Goal: Task Accomplishment & Management: Use online tool/utility

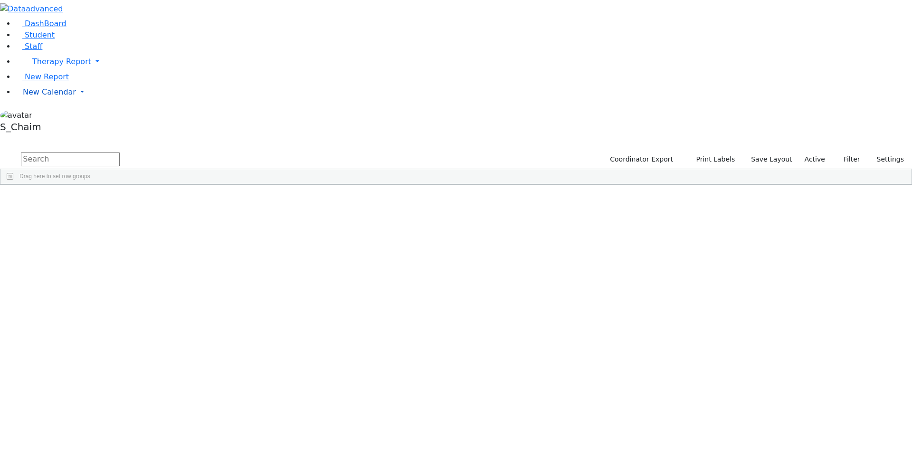
click at [48, 96] on span "New Calendar" at bounding box center [49, 91] width 53 height 9
click at [47, 115] on span "Calendar" at bounding box center [37, 110] width 34 height 9
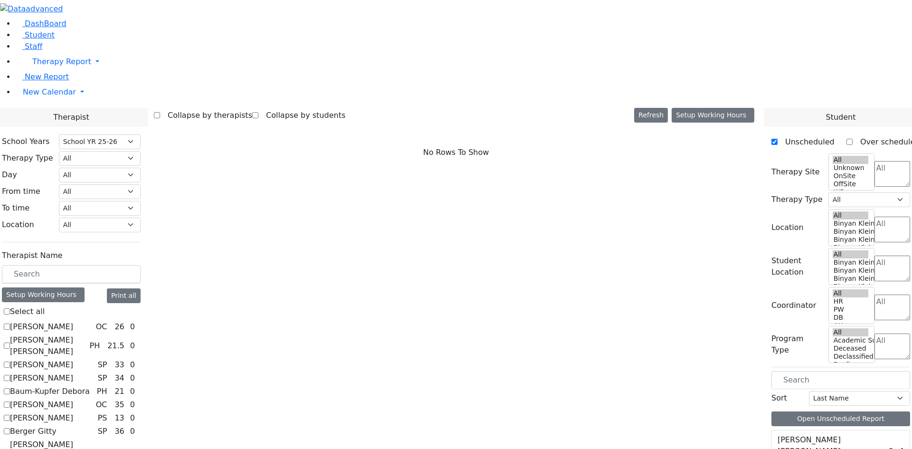
select select "212"
click at [141, 151] on select "All Psych Hearing Vision Speech Physical Occupational" at bounding box center [100, 158] width 82 height 15
select select "3"
click at [141, 151] on select "All Psych Hearing Vision Speech Physical Occupational" at bounding box center [100, 158] width 82 height 15
select select "3"
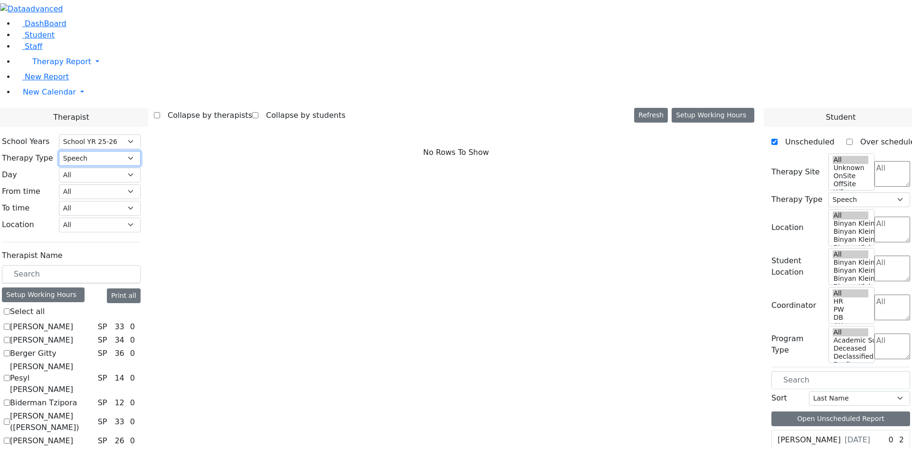
scroll to position [142, 0]
checkbox input "true"
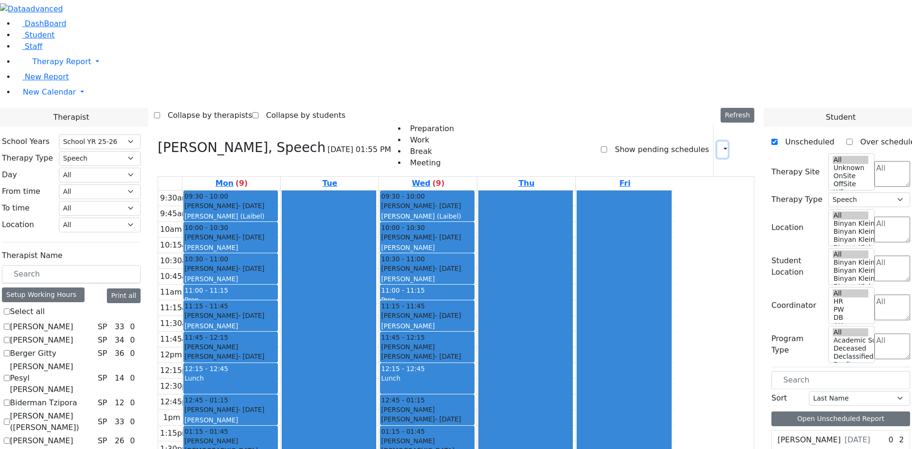
click at [719, 145] on icon "button" at bounding box center [719, 149] width 0 height 9
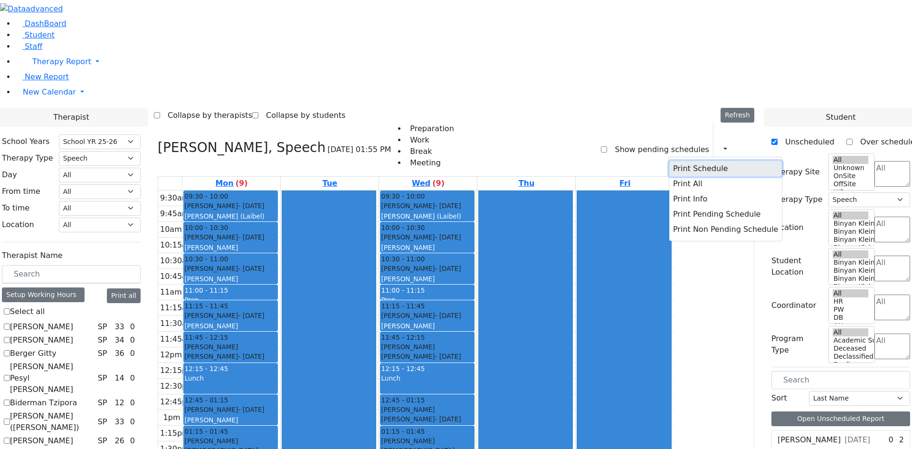
click at [701, 161] on button "Print Schedule" at bounding box center [725, 168] width 113 height 15
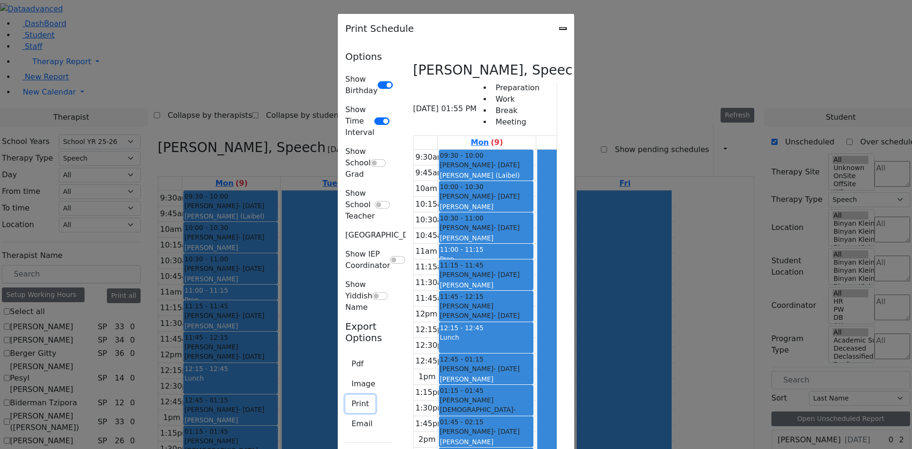
click at [345, 395] on button "Print" at bounding box center [360, 404] width 30 height 18
